Goal: Transaction & Acquisition: Book appointment/travel/reservation

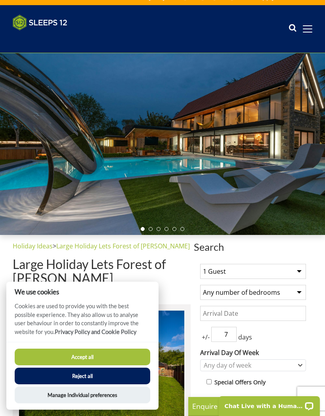
click at [99, 385] on button "Reject all" at bounding box center [83, 376] width 136 height 17
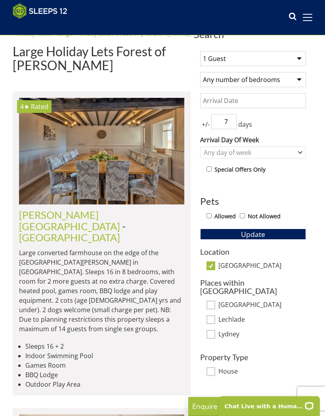
scroll to position [212, 0]
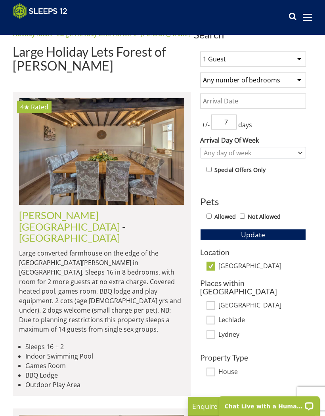
click at [149, 188] on img at bounding box center [101, 151] width 165 height 107
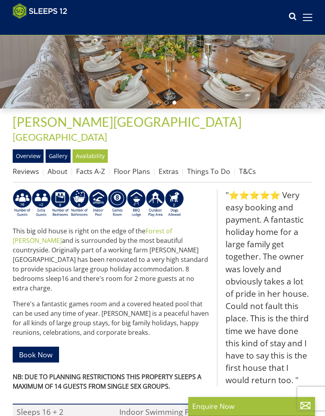
scroll to position [127, 0]
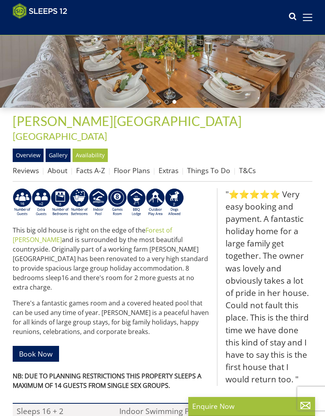
click at [307, 126] on h1 "[PERSON_NAME][GEOGRAPHIC_DATA] - [GEOGRAPHIC_DATA]" at bounding box center [163, 128] width 300 height 28
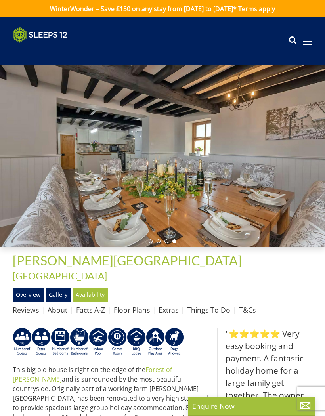
scroll to position [120, 0]
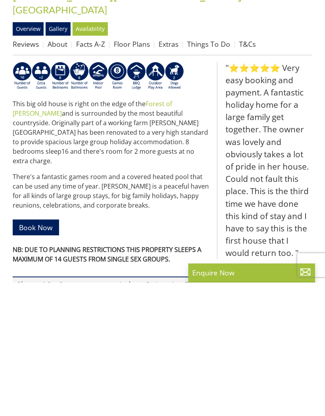
click at [155, 379] on strong "NB: DUE TO PLANNING RESTRICTIONS THIS PROPERTY SLEEPS A MAXIMUM OF 14 GUESTS FR…" at bounding box center [107, 388] width 189 height 18
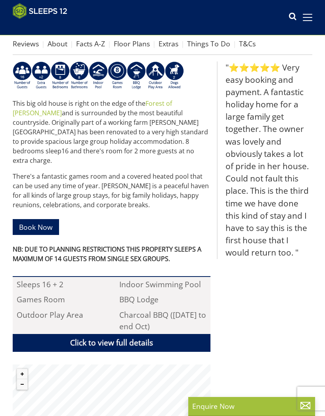
click at [306, 115] on blockquote ""⭐⭐⭐⭐⭐ Very easy booking and payment. A fantastic holiday home for a large fami…" at bounding box center [265, 160] width 96 height 198
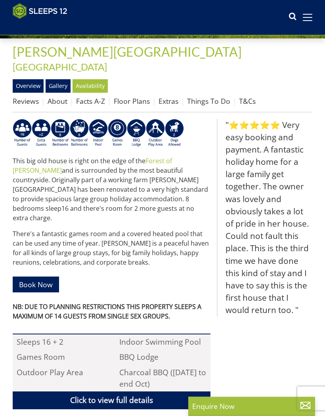
scroll to position [196, 0]
click at [98, 96] on link "Facts A-Z" at bounding box center [90, 101] width 29 height 10
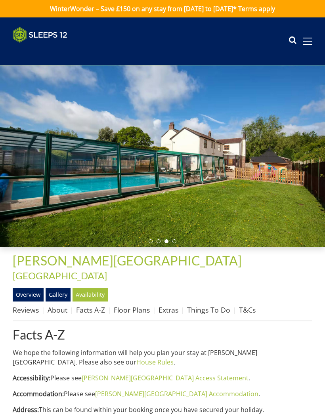
click at [299, 101] on div at bounding box center [162, 156] width 325 height 182
click at [304, 104] on div at bounding box center [162, 156] width 325 height 182
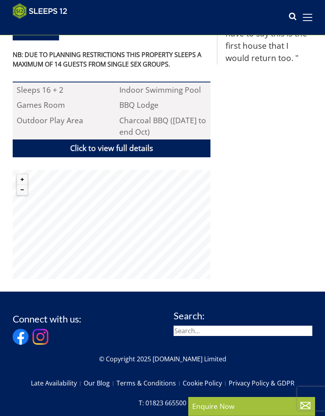
scroll to position [459, 0]
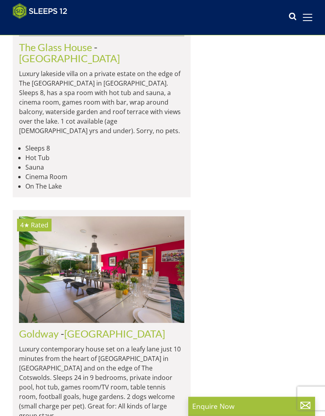
scroll to position [697, 0]
click at [145, 260] on img at bounding box center [101, 269] width 165 height 107
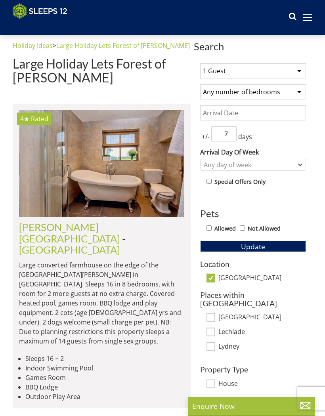
scroll to position [175, 0]
